Goal: Transaction & Acquisition: Subscribe to service/newsletter

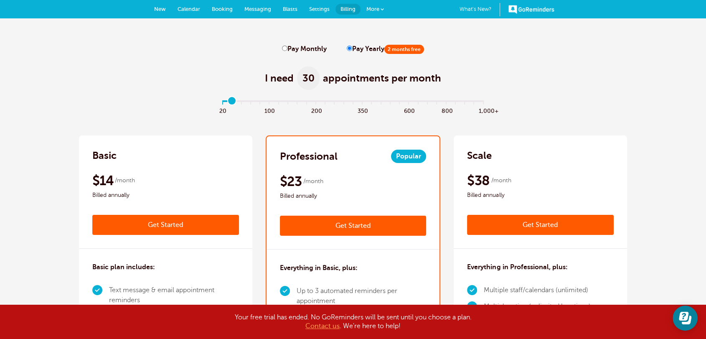
type input "0"
drag, startPoint x: 221, startPoint y: 101, endPoint x: 217, endPoint y: 110, distance: 9.8
click at [218, 104] on input "range" at bounding box center [353, 103] width 270 height 2
click at [282, 50] on input "Pay Monthly" at bounding box center [284, 48] width 5 height 5
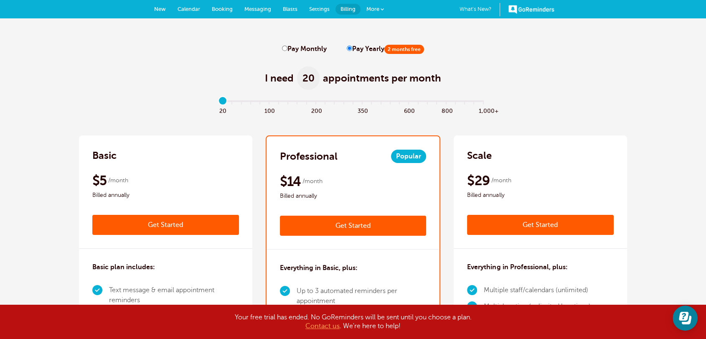
radio input "true"
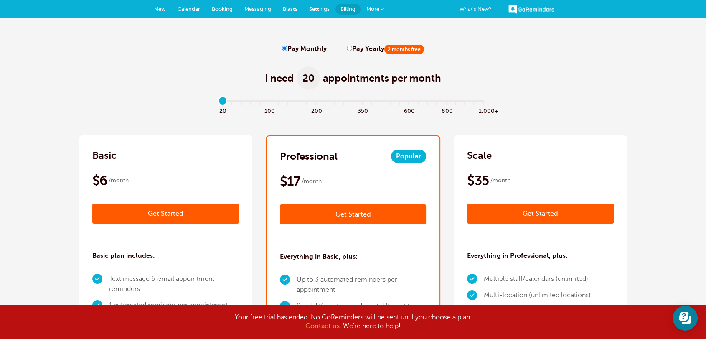
click at [347, 52] on label "Pay Yearly 2 months free" at bounding box center [385, 49] width 77 height 8
click at [347, 51] on input "Pay Yearly 2 months free" at bounding box center [349, 48] width 5 height 5
radio input "true"
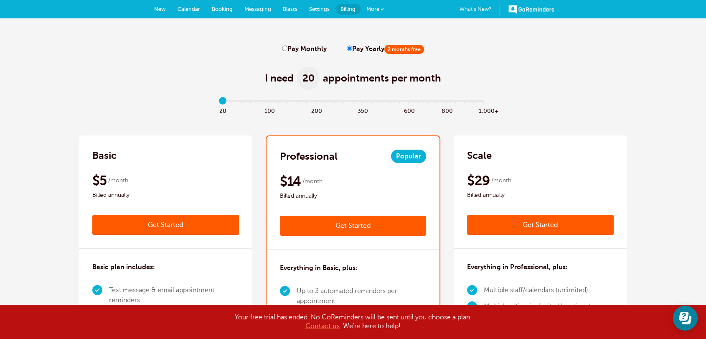
click at [283, 48] on input "Pay Monthly" at bounding box center [284, 48] width 5 height 5
radio input "true"
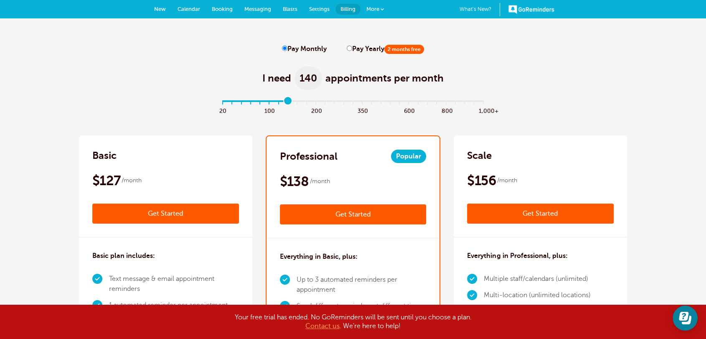
drag, startPoint x: 221, startPoint y: 101, endPoint x: 291, endPoint y: 104, distance: 69.4
type input "7"
click at [291, 104] on input "range" at bounding box center [353, 103] width 270 height 2
drag, startPoint x: 145, startPoint y: 180, endPoint x: 87, endPoint y: 157, distance: 62.0
click at [87, 157] on div "Basic $127 /month Get Started $102 /month Billed annually Get Started" at bounding box center [165, 186] width 173 height 102
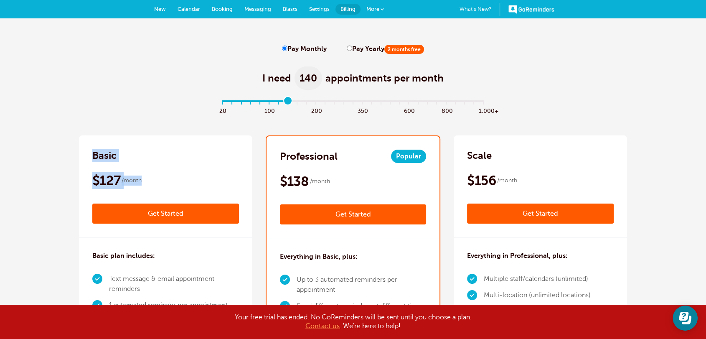
click at [192, 171] on div "Basic $127 /month Get Started $102 /month Billed annually Get Started" at bounding box center [165, 186] width 173 height 102
drag, startPoint x: 131, startPoint y: 180, endPoint x: 93, endPoint y: 150, distance: 48.5
click at [93, 150] on div "Basic $127 /month Get Started $102 /month Billed annually Get Started" at bounding box center [165, 186] width 173 height 102
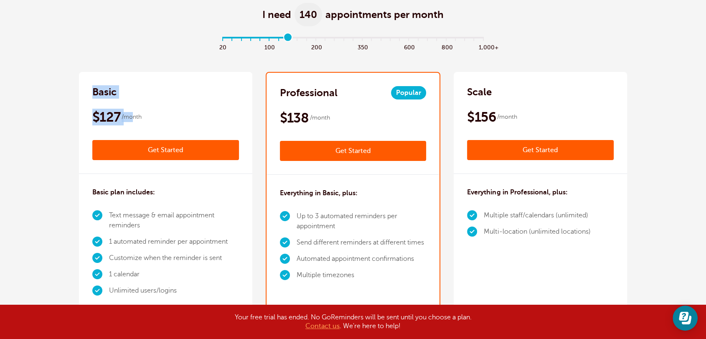
scroll to position [108, 0]
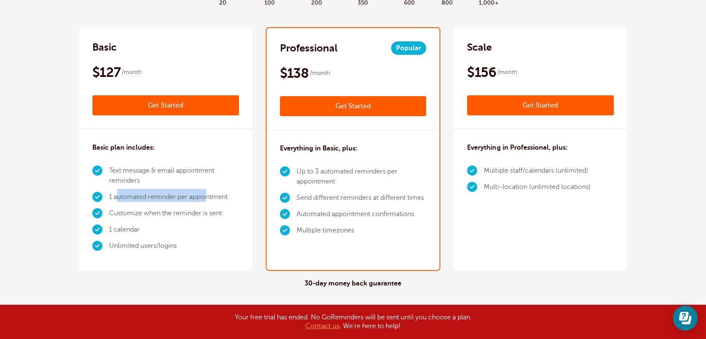
drag, startPoint x: 119, startPoint y: 197, endPoint x: 208, endPoint y: 194, distance: 89.9
click at [208, 194] on li "1 automated reminder per appointment" at bounding box center [174, 197] width 130 height 16
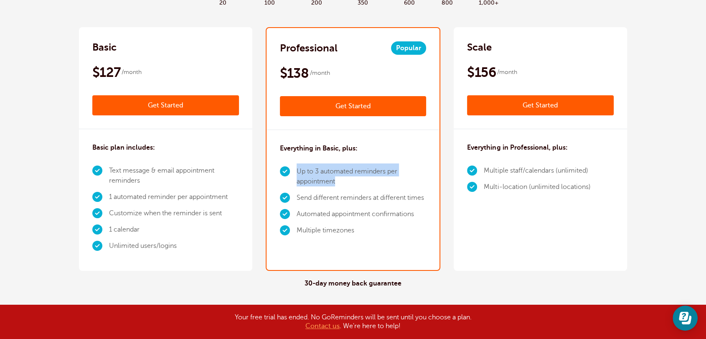
drag, startPoint x: 344, startPoint y: 178, endPoint x: 291, endPoint y: 170, distance: 53.7
click at [297, 170] on li "Up to 3 automated reminders per appointment" at bounding box center [362, 176] width 130 height 26
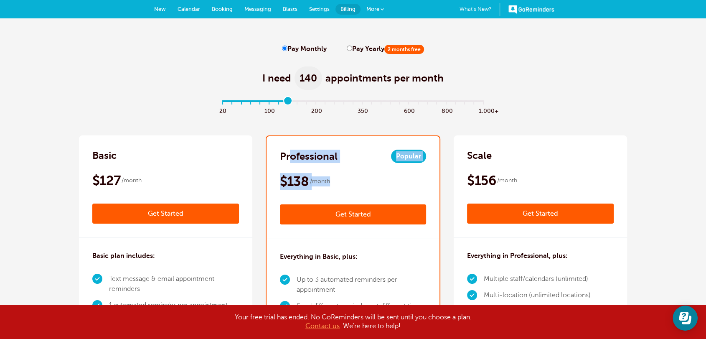
drag, startPoint x: 328, startPoint y: 184, endPoint x: 449, endPoint y: 168, distance: 121.3
click at [291, 157] on div "Professional Popular $138 /month Get Started $111 /month Billed annually Get St…" at bounding box center [352, 187] width 173 height 102
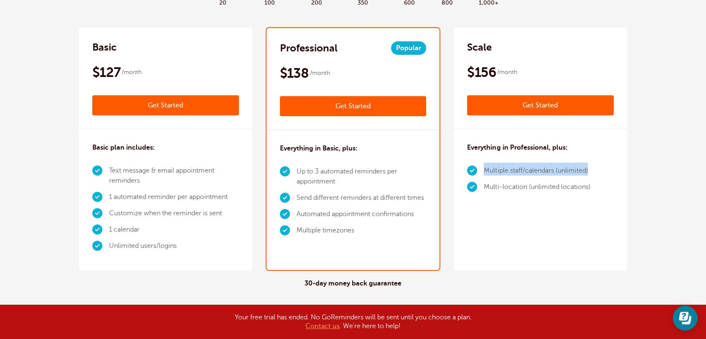
drag, startPoint x: 598, startPoint y: 170, endPoint x: 484, endPoint y: 166, distance: 113.7
click at [484, 166] on div "Everything in Professional, plus: Multiple staff/calendars (unlimited) Multi-lo…" at bounding box center [540, 170] width 173 height 83
click at [593, 185] on div "Everything in Professional, plus: Multiple staff/calendars (unlimited) Multi-lo…" at bounding box center [540, 170] width 173 height 83
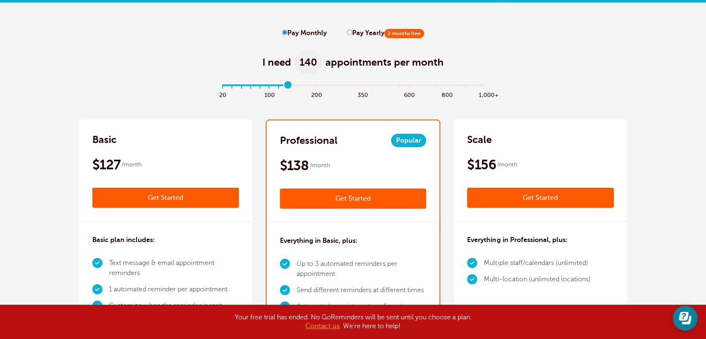
scroll to position [0, 0]
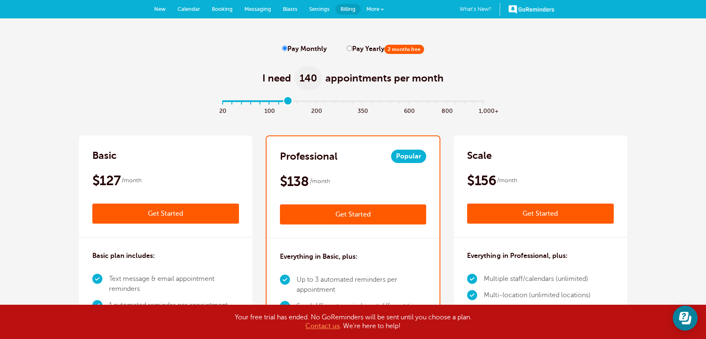
click at [347, 48] on input "Pay Yearly 2 months free" at bounding box center [349, 48] width 5 height 5
radio input "true"
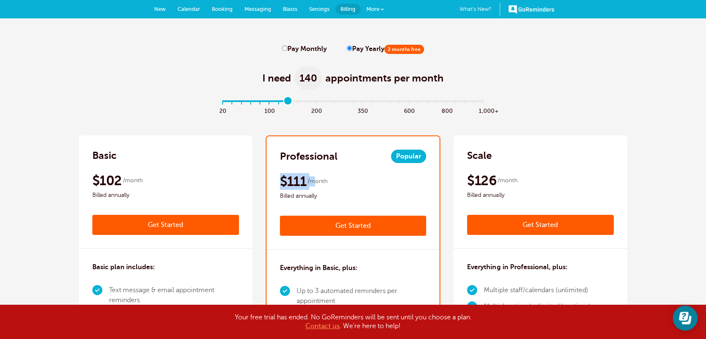
drag, startPoint x: 314, startPoint y: 183, endPoint x: 280, endPoint y: 179, distance: 34.5
click at [280, 179] on div "$111 /month Billed annually" at bounding box center [353, 187] width 147 height 28
click at [284, 48] on input "Pay Monthly" at bounding box center [284, 48] width 5 height 5
radio input "true"
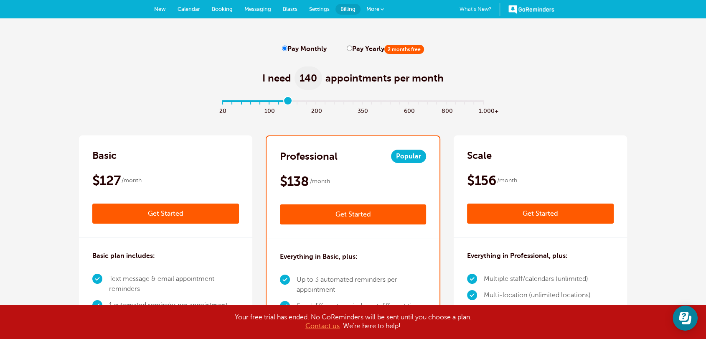
click at [347, 49] on input "Pay Yearly 2 months free" at bounding box center [349, 48] width 5 height 5
radio input "true"
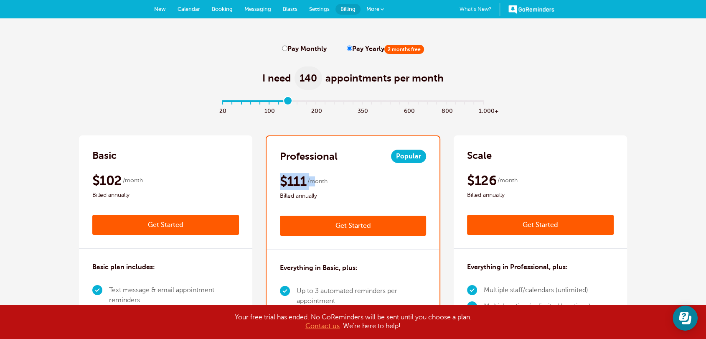
click at [375, 8] on span "More" at bounding box center [372, 9] width 13 height 6
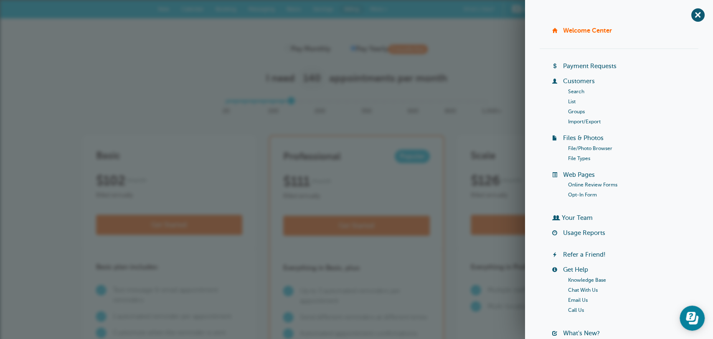
click at [253, 58] on div "I need 140 appointments per month" at bounding box center [357, 73] width 548 height 41
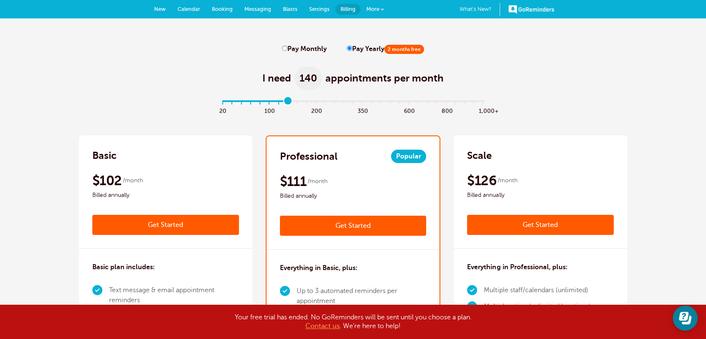
click at [367, 8] on span "More" at bounding box center [372, 9] width 13 height 6
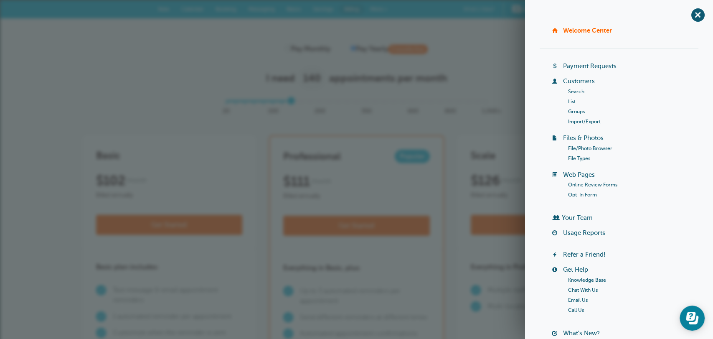
click at [583, 218] on link "Your Team" at bounding box center [577, 217] width 31 height 7
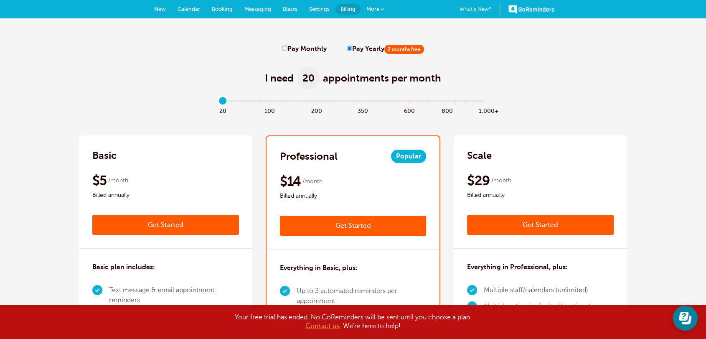
click at [372, 10] on span "More" at bounding box center [372, 9] width 13 height 6
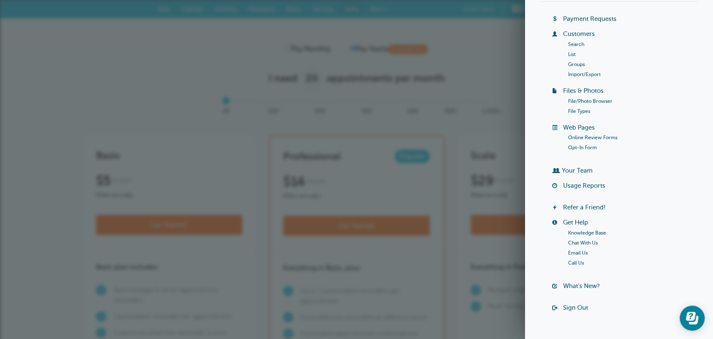
scroll to position [65, 0]
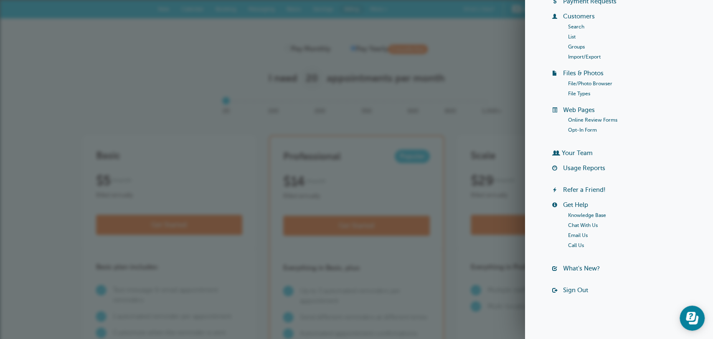
click at [581, 288] on link "Sign Out" at bounding box center [575, 290] width 25 height 7
